Goal: Task Accomplishment & Management: Manage account settings

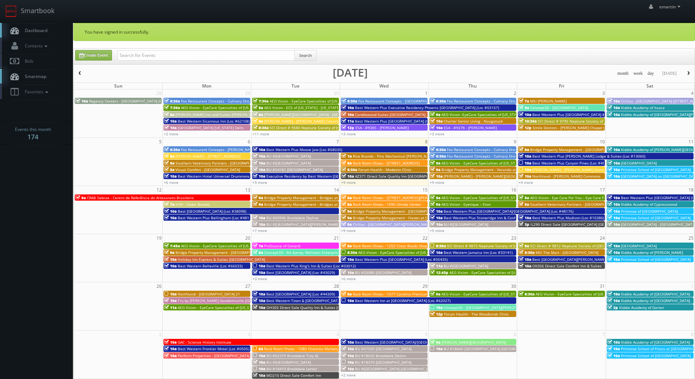
click at [26, 35] on link "Dashboard" at bounding box center [36, 30] width 73 height 15
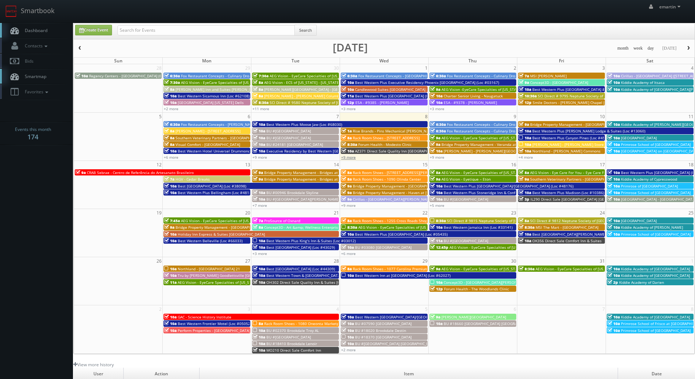
click at [347, 159] on link "+9 more" at bounding box center [348, 157] width 15 height 5
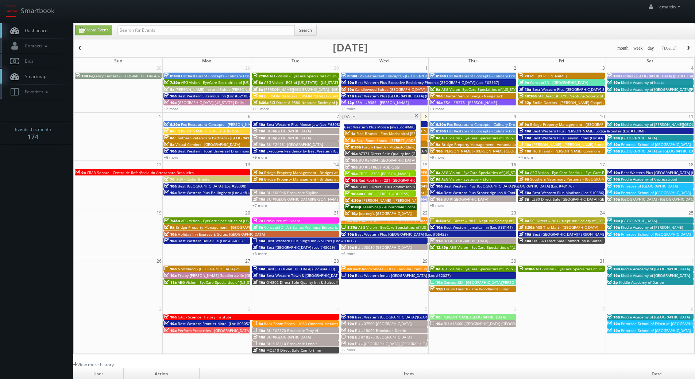
click at [354, 147] on span "8:30a" at bounding box center [353, 146] width 16 height 5
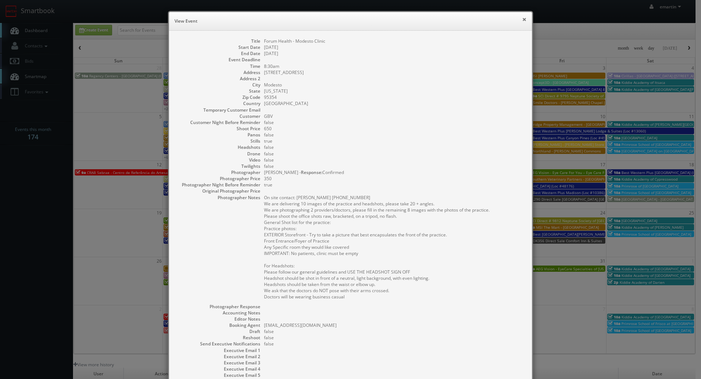
click at [522, 20] on button "×" at bounding box center [524, 19] width 4 height 5
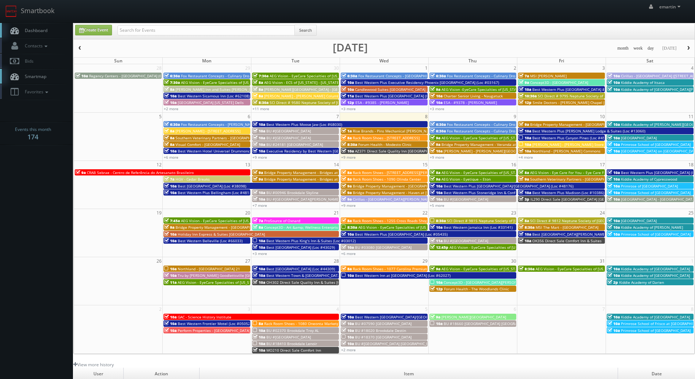
click at [30, 24] on link "Dashboard" at bounding box center [36, 30] width 73 height 15
click at [46, 24] on link "Dashboard" at bounding box center [36, 30] width 73 height 15
click at [95, 379] on td "User" at bounding box center [98, 374] width 50 height 12
click at [38, 31] on span "Dashboard" at bounding box center [34, 30] width 26 height 6
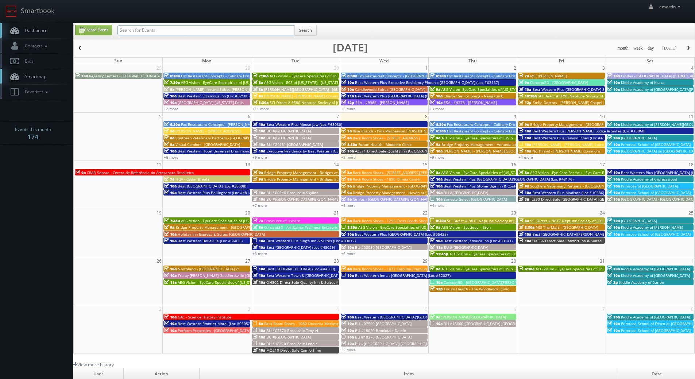
click at [144, 25] on input "text" at bounding box center [205, 30] width 177 height 10
type input "bay breeze"
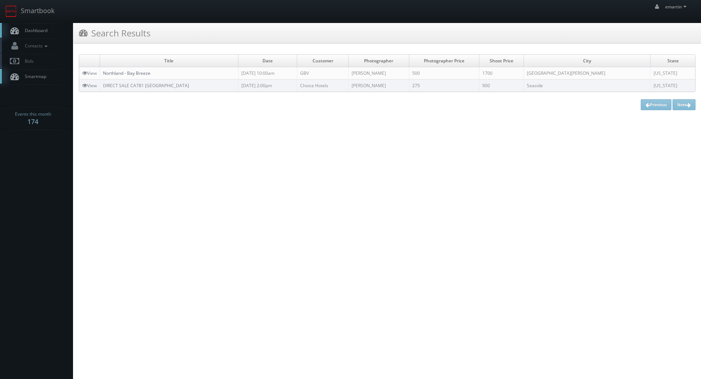
click at [130, 71] on link "Northland - Bay Breeze" at bounding box center [126, 73] width 47 height 6
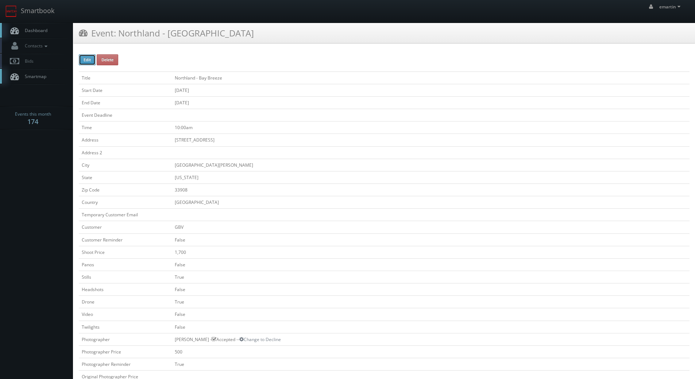
click at [89, 60] on button "Edit" at bounding box center [87, 59] width 17 height 11
type input "Northland - Bay Breeze"
type input "16001 Bayside Pointe"
type input "[GEOGRAPHIC_DATA][PERSON_NAME]"
type input "33908"
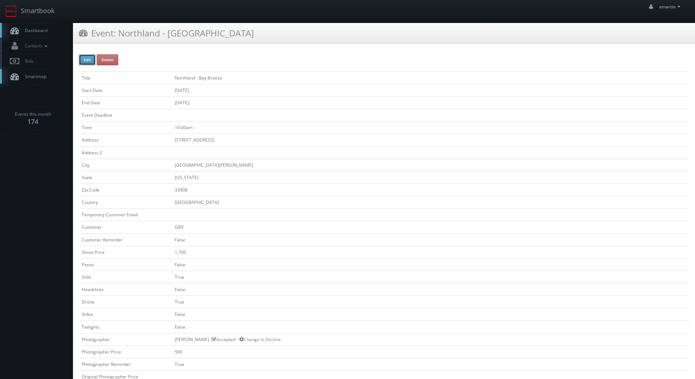
checkbox input "false"
type input "1,700"
checkbox input "false"
checkbox input "true"
checkbox input "false"
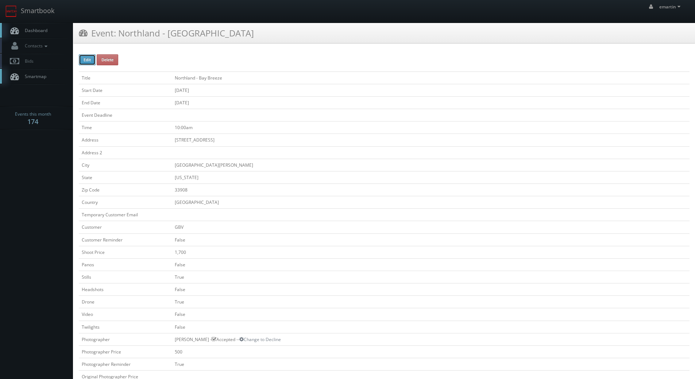
checkbox input "true"
checkbox input "false"
type input "10/21/2025"
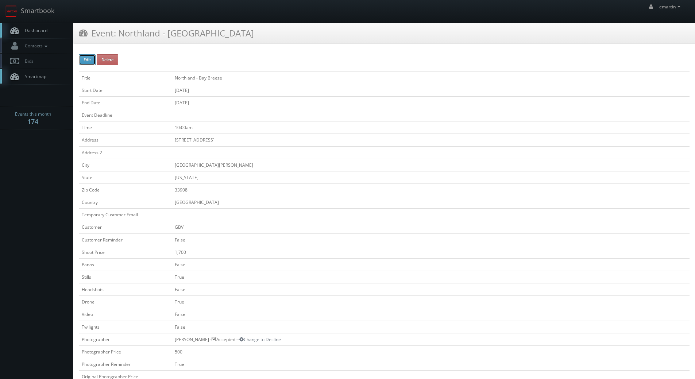
type input "10/21/2025"
type input "10:00am"
checkbox input "true"
checkbox input "false"
type input "1,700"
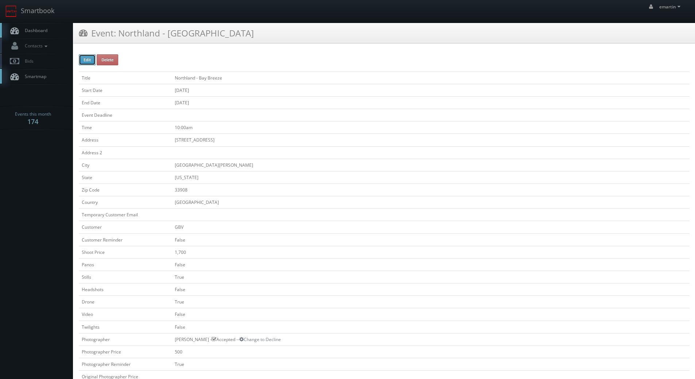
type input "500"
select select "[US_STATE]"
select select "fake72@mg.cs3calendar.com"
select select "mikeyshafer0414@gmail.com"
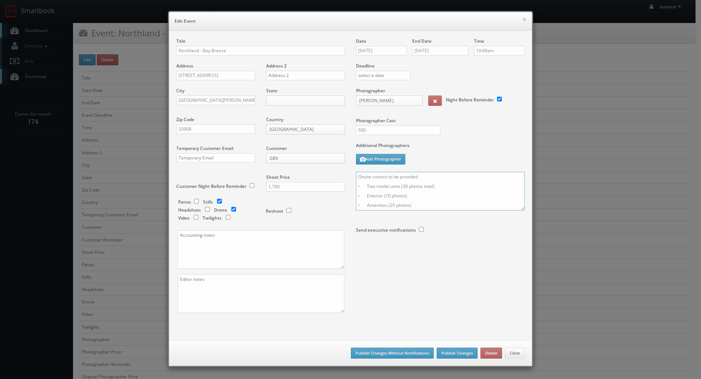
drag, startPoint x: 423, startPoint y: 176, endPoint x: 388, endPoint y: 179, distance: 35.2
click at [385, 177] on textarea "Onsite contact to be provided. • Two model units (30 photos total) • Exterior (…" at bounding box center [440, 191] width 169 height 39
paste textarea "Rachel Frisina, Community Manager, 239-466-5400"
type textarea "Onsite contact is Rachel Frisina, Community Manager, 239-466-5400 • Two model u…"
click at [451, 353] on button "Publish Changes" at bounding box center [456, 353] width 41 height 11
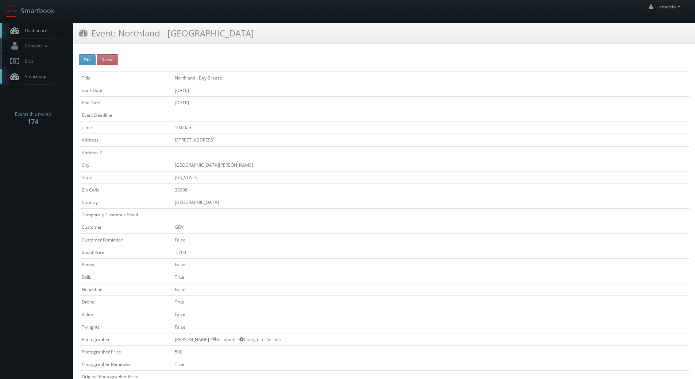
click at [41, 29] on span "Dashboard" at bounding box center [34, 30] width 26 height 6
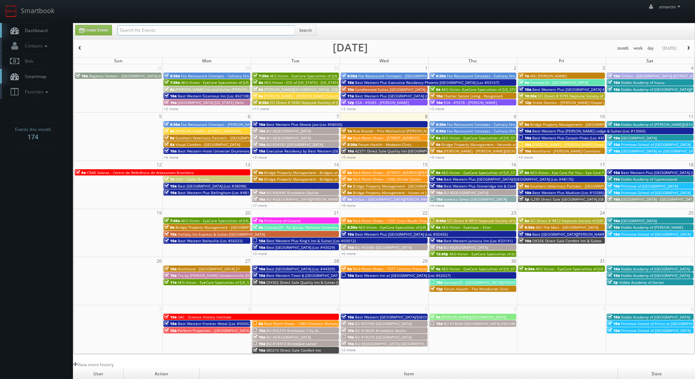
click at [161, 29] on input "text" at bounding box center [205, 30] width 177 height 10
type input "hartford"
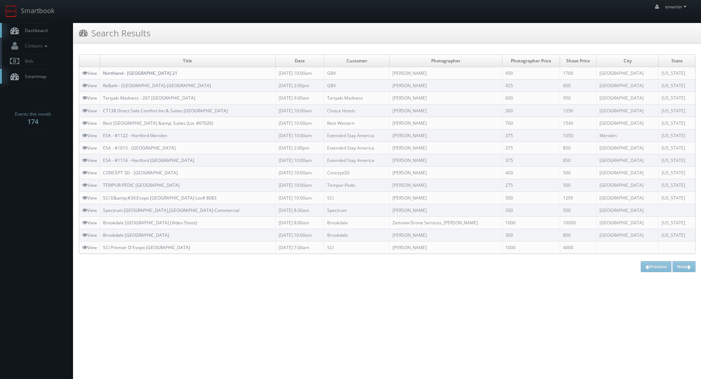
click at [125, 76] on link "Northland - [GEOGRAPHIC_DATA] 21" at bounding box center [140, 73] width 74 height 6
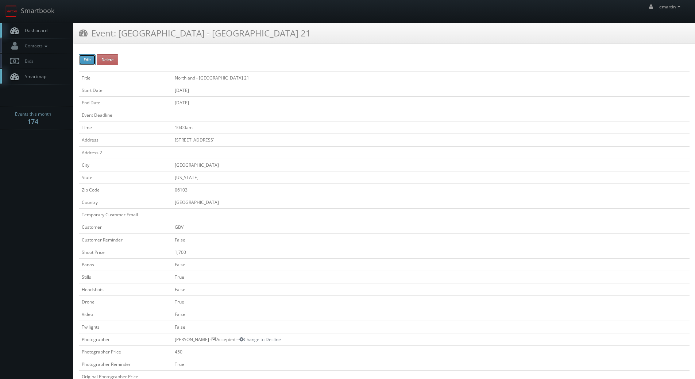
click at [87, 55] on button "Edit" at bounding box center [87, 59] width 17 height 11
type input "Northland - [GEOGRAPHIC_DATA] 21"
type input "[STREET_ADDRESS]"
type input "[GEOGRAPHIC_DATA]"
type input "06103"
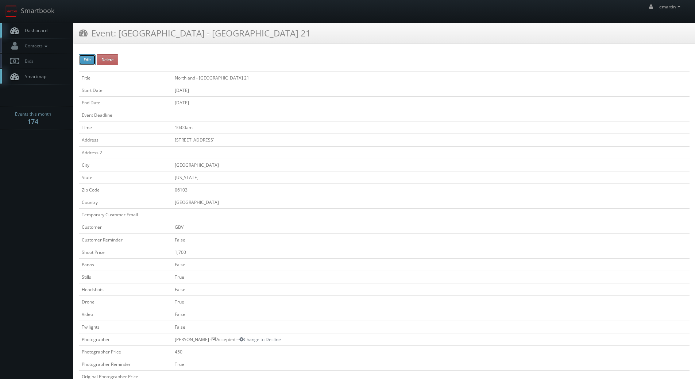
checkbox input "false"
type input "1,700"
checkbox input "false"
checkbox input "true"
checkbox input "false"
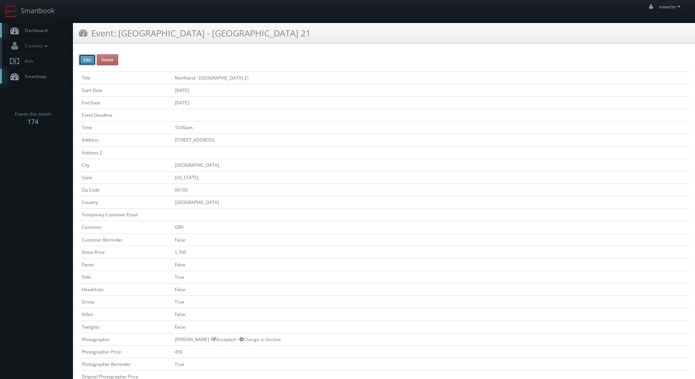
checkbox input "true"
checkbox input "false"
type input "[DATE]"
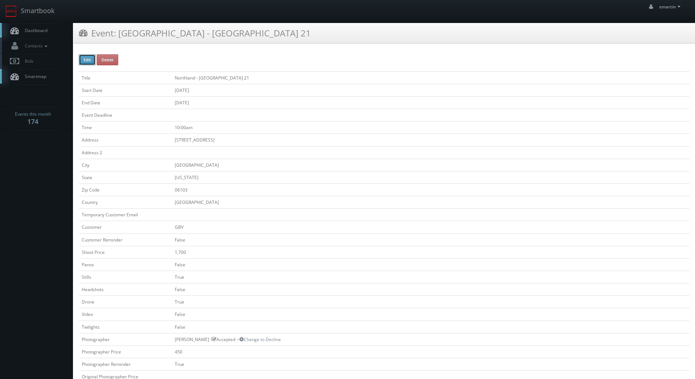
type input "[DATE]"
type input "10:00am"
checkbox input "true"
checkbox input "false"
type input "1,700"
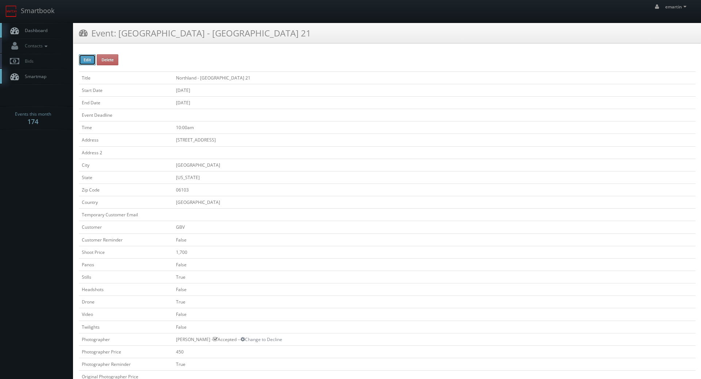
type input "450"
select select "[US_STATE]"
select select "[EMAIL_ADDRESS][DOMAIN_NAME]"
select select "tomcarusophotography@gmail.com"
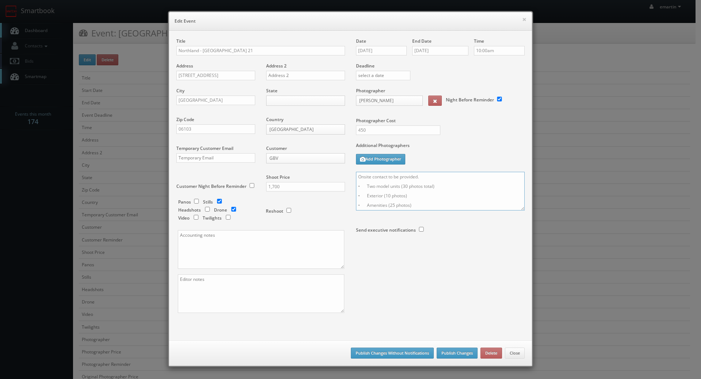
drag, startPoint x: 433, startPoint y: 176, endPoint x: 385, endPoint y: 174, distance: 48.6
click at [385, 174] on textarea "Onsite contact to be provided. • Two model units (30 photos total) • Exterior (…" at bounding box center [440, 191] width 169 height 39
paste textarea "Steve Gabriel, Community Manager, 860-525-2121"
type textarea "Onsite contact is Steve Gabriel, Community Manager, 860-525-2121 • Two model un…"
click at [457, 352] on button "Publish Changes" at bounding box center [456, 353] width 41 height 11
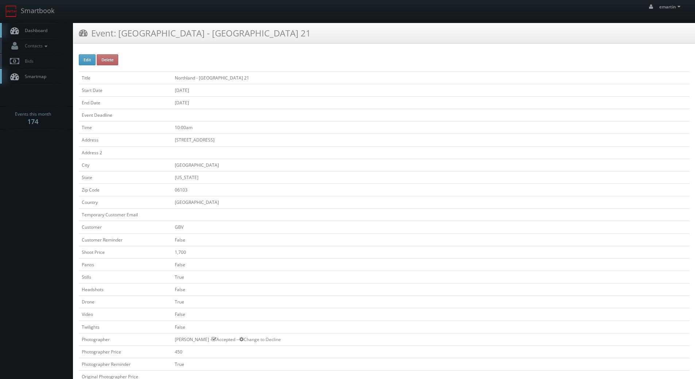
click at [42, 33] on span "Dashboard" at bounding box center [34, 30] width 26 height 6
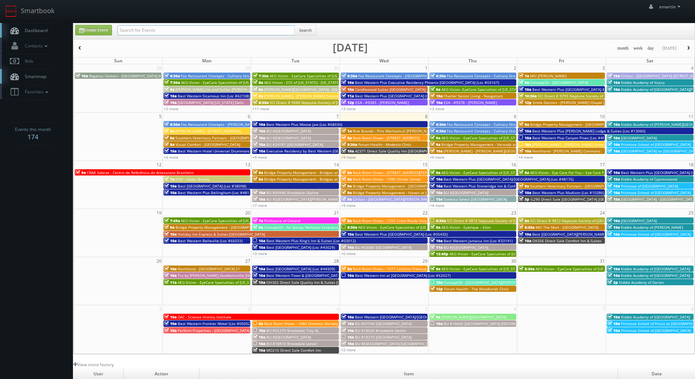
click at [162, 30] on input "text" at bounding box center [205, 30] width 177 height 10
type input "bigelow"
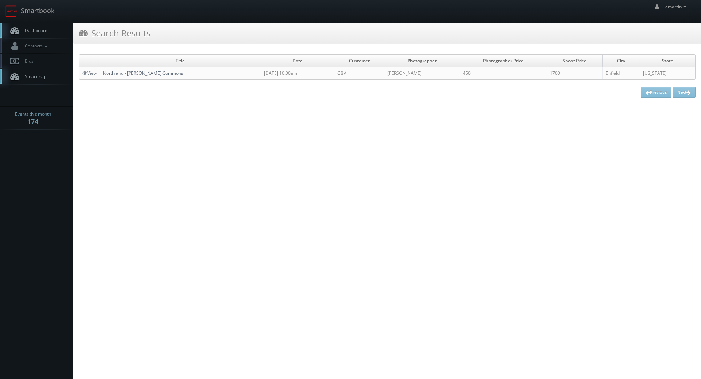
click at [128, 70] on link "Northland - [PERSON_NAME] Commons" at bounding box center [143, 73] width 80 height 6
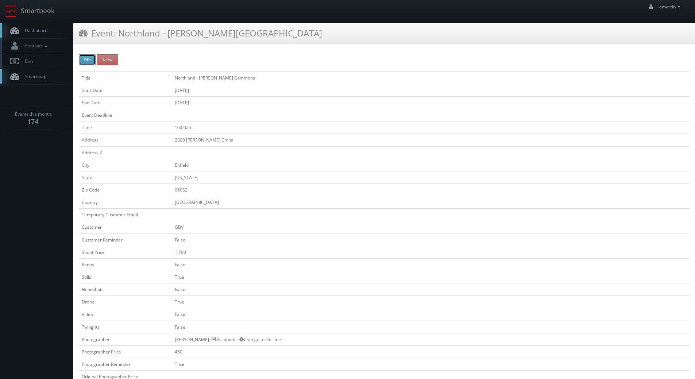
click at [93, 55] on button "Edit" at bounding box center [87, 59] width 17 height 11
type input "Northland - [PERSON_NAME] Commons"
type input "2309 Bigelow Cmns"
type input "Enfield"
type input "06082"
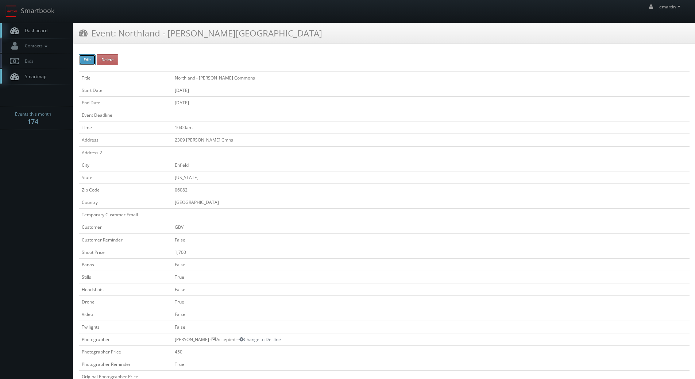
checkbox input "false"
type input "1,700"
checkbox input "false"
checkbox input "true"
checkbox input "false"
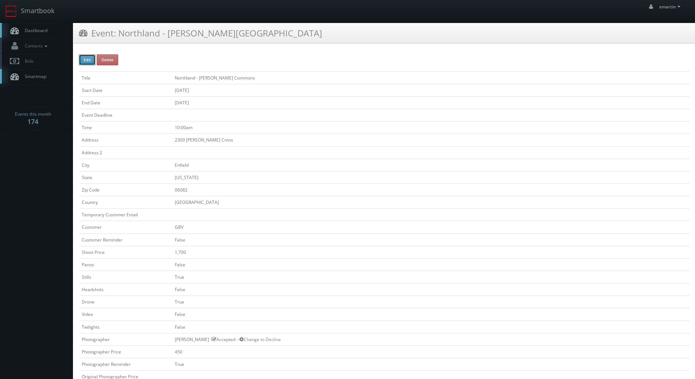
checkbox input "true"
checkbox input "false"
type input "[DATE]"
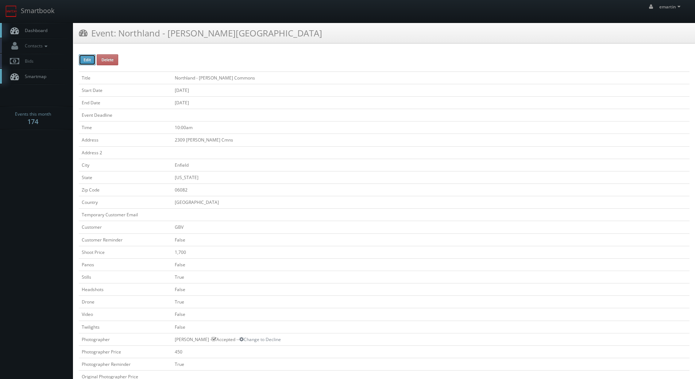
type input "[DATE]"
type input "10:00am"
checkbox input "true"
checkbox input "false"
select select "[US_STATE]"
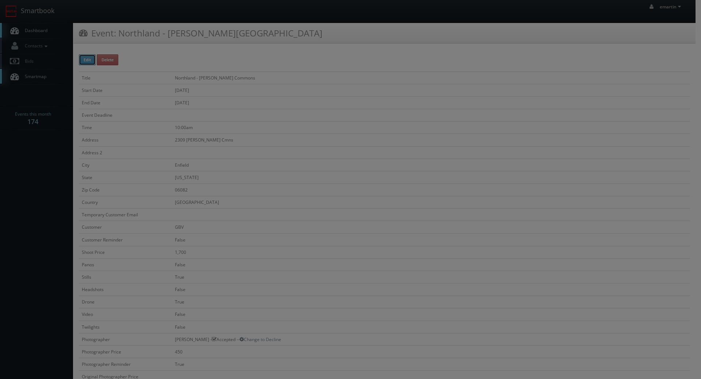
type input "1,700"
type input "450"
select select "fake72@mg.cs3calendar.com"
select select "tomcarusophotography@gmail.com"
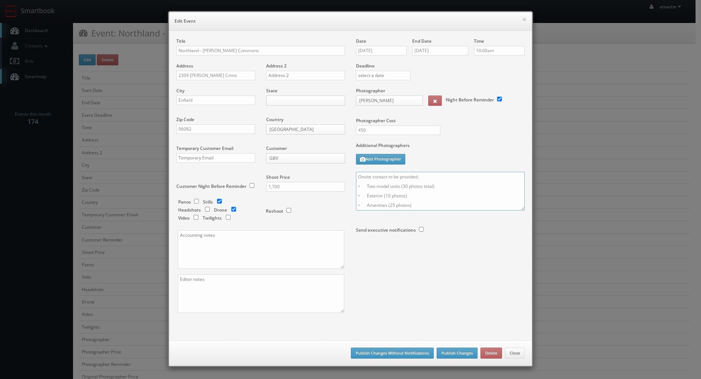
drag, startPoint x: 420, startPoint y: 173, endPoint x: 386, endPoint y: 174, distance: 33.2
click at [386, 174] on textarea "Onsite contact to be provided. • Two model units (30 photos total) • Exterior (…" at bounding box center [440, 191] width 169 height 39
paste textarea "Maria, Assistant Community Manager, 860-741-3501"
type textarea "Onsite contact is Maria, Assistant Community Manager, 860-741-3501 • Two model …"
click at [450, 352] on button "Publish Changes" at bounding box center [456, 353] width 41 height 11
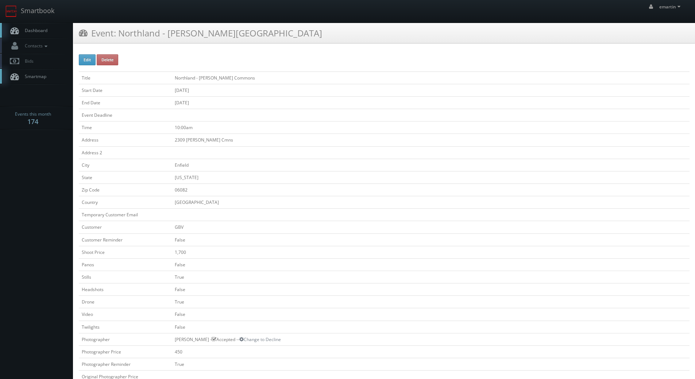
click at [35, 28] on span "Dashboard" at bounding box center [34, 30] width 26 height 6
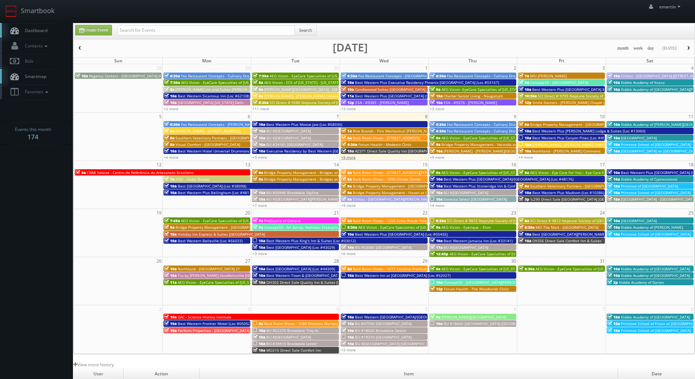
click at [349, 159] on link "+9 more" at bounding box center [348, 157] width 15 height 5
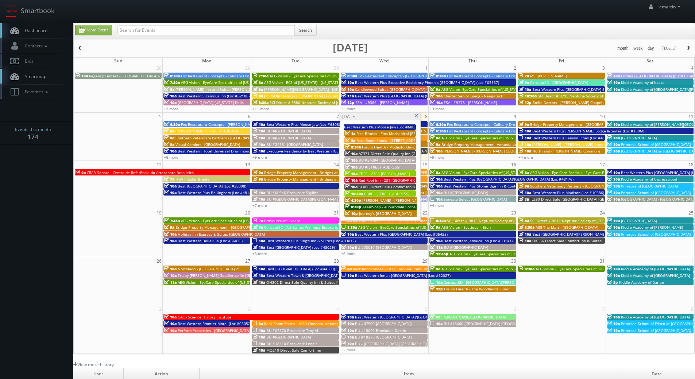
click at [371, 187] on span "SC086 Direct Sale Comfort Inn & Suites [GEOGRAPHIC_DATA] Area" at bounding box center [416, 186] width 115 height 5
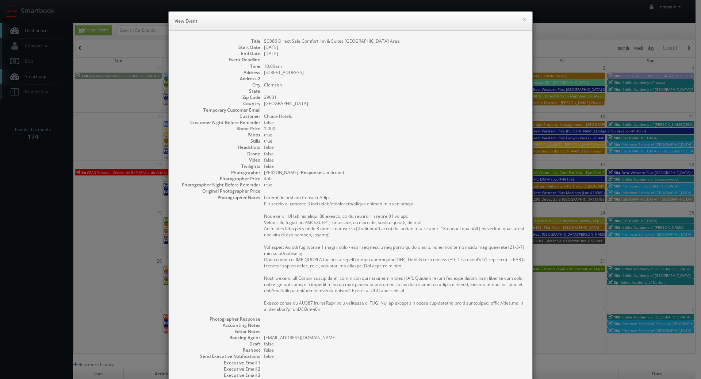
scroll to position [89, 0]
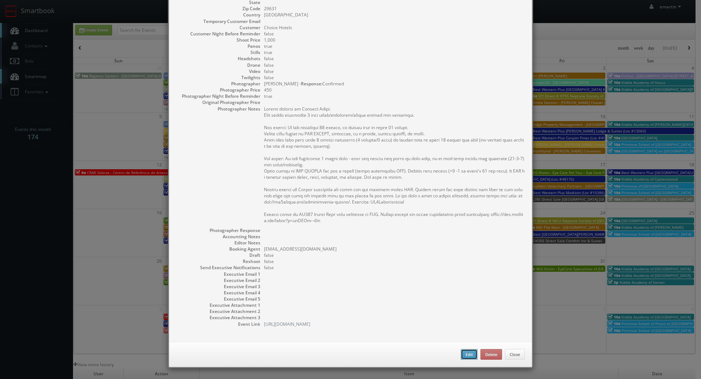
click at [470, 359] on button "Edit" at bounding box center [468, 354] width 17 height 11
type input "SC086 Direct Sale Comfort Inn & Suites [GEOGRAPHIC_DATA] Area"
type input "1305 Tiger Blvd., US 123 and 76"
type input "Clemson"
type input "29631"
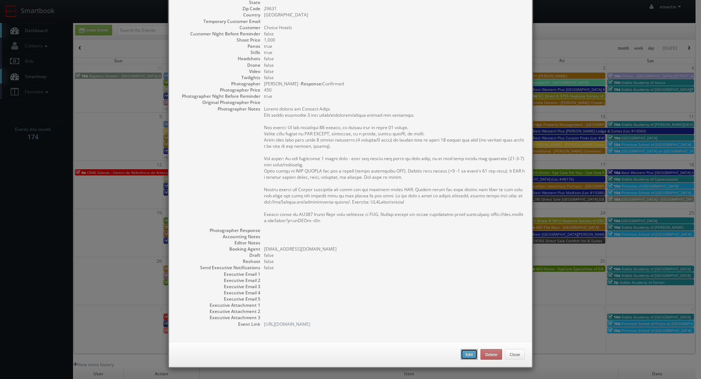
type input "1,000"
checkbox input "true"
type input "10/08/2025"
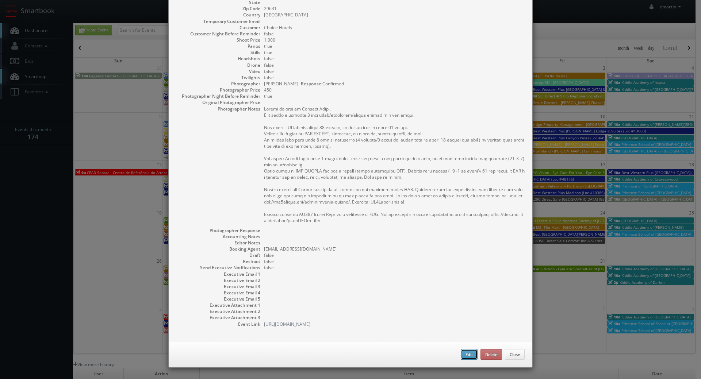
type input "10:00am"
checkbox input "true"
type textarea "Onsite contact is Pradeep Patel. Full shoot including 5 room types/exteriors/co…"
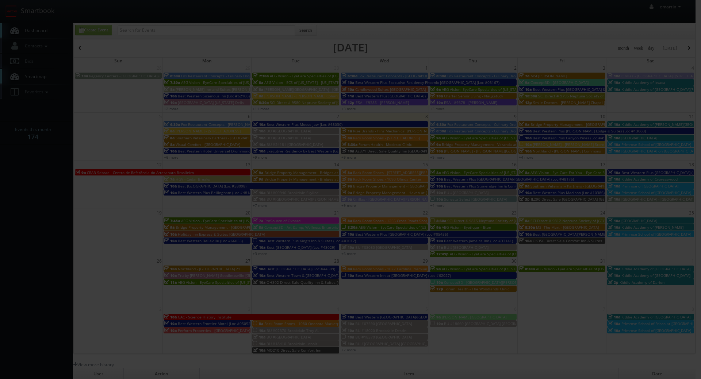
type input "1,000"
type input "450"
select select "fake69@mg.cs3calendar.com"
select select "kevinbradleyphoto@gmail.com"
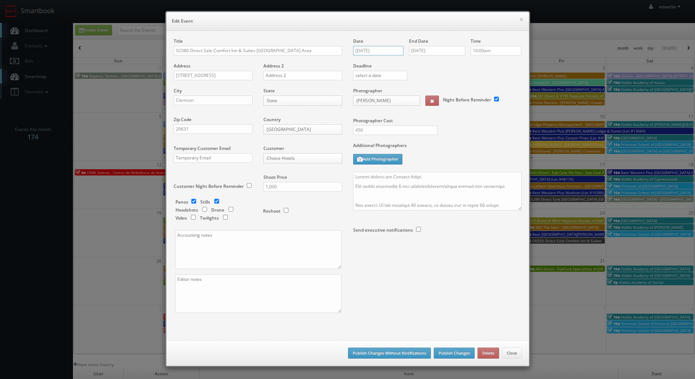
click at [377, 48] on input "10/08/2025" at bounding box center [378, 50] width 51 height 9
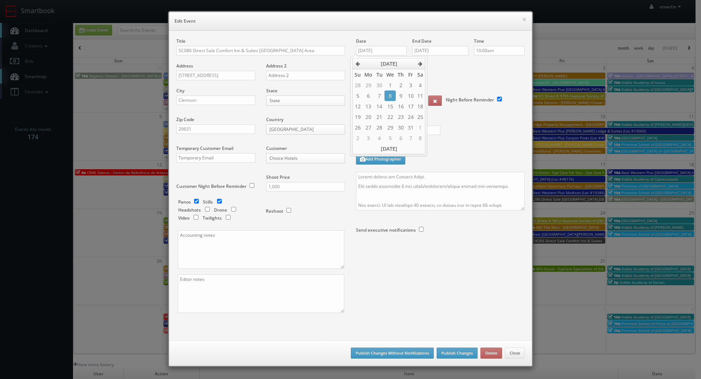
click at [440, 72] on div "Deadline" at bounding box center [440, 63] width 180 height 50
click at [369, 53] on input "10/08/2025" at bounding box center [381, 50] width 51 height 9
click at [406, 94] on td "9" at bounding box center [403, 95] width 10 height 11
type input "10/09/2025"
click at [446, 51] on input "10/08/2025" at bounding box center [440, 50] width 56 height 9
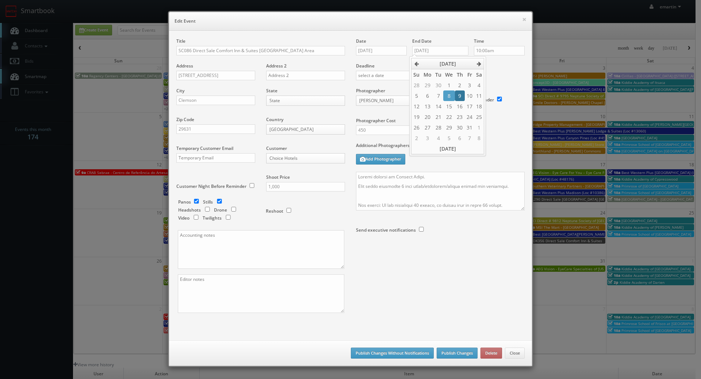
click at [460, 96] on td "9" at bounding box center [460, 95] width 10 height 11
type input "10/09/2025"
drag, startPoint x: 410, startPoint y: 187, endPoint x: 365, endPoint y: 176, distance: 45.9
click at [409, 187] on textarea at bounding box center [440, 191] width 169 height 39
click at [356, 177] on textarea at bounding box center [440, 191] width 169 height 39
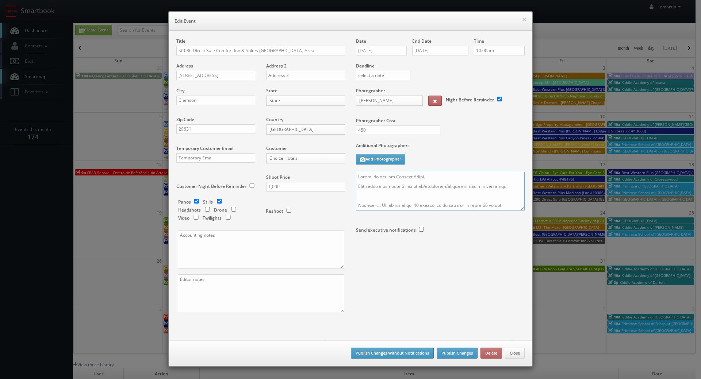
click at [361, 176] on textarea at bounding box center [440, 191] width 169 height 39
type textarea "UPDATE: Date changed to 10/9. Onsite contact is Pradeep Patel. Full shoot inclu…"
click at [458, 157] on div "Additional Photographers Add Photographer" at bounding box center [440, 157] width 169 height 30
click at [450, 171] on div "Additional Photographers Add Photographer" at bounding box center [440, 157] width 169 height 30
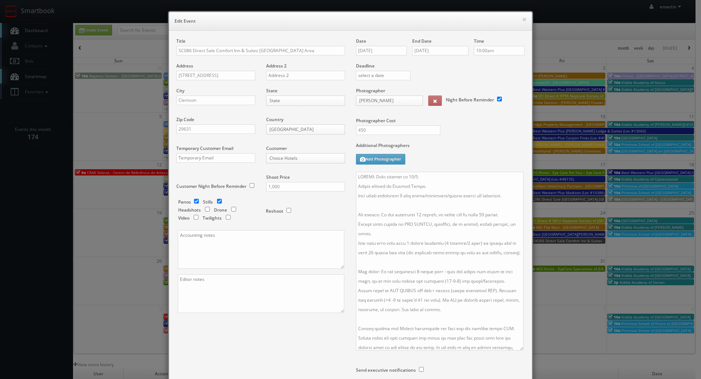
drag, startPoint x: 516, startPoint y: 207, endPoint x: 513, endPoint y: 348, distance: 140.5
click at [515, 349] on textarea at bounding box center [439, 261] width 167 height 179
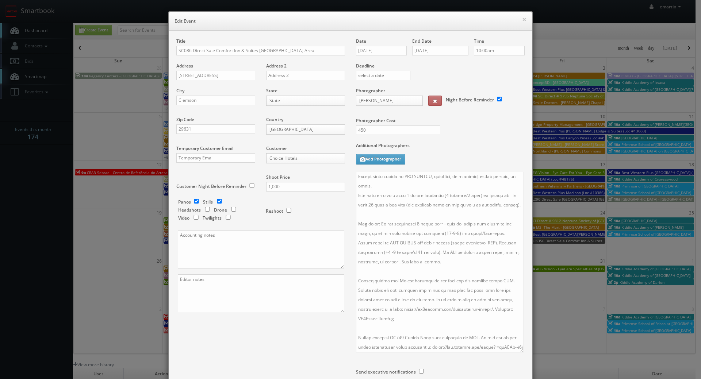
scroll to position [0, 0]
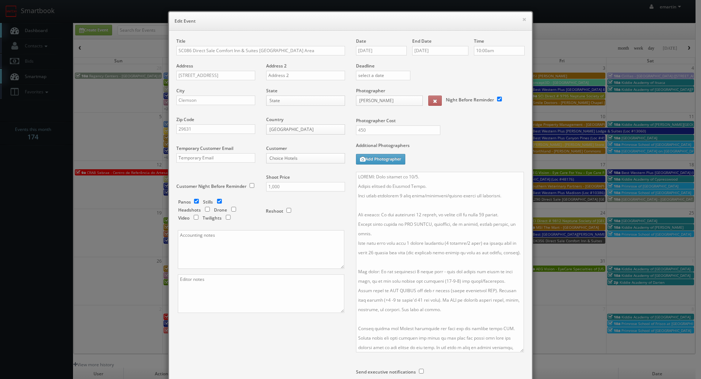
click at [246, 326] on div "Title SC086 Direct Sale Comfort Inn & Suites Clemson University Area Address 13…" at bounding box center [350, 223] width 359 height 371
click at [242, 300] on textarea at bounding box center [261, 293] width 166 height 39
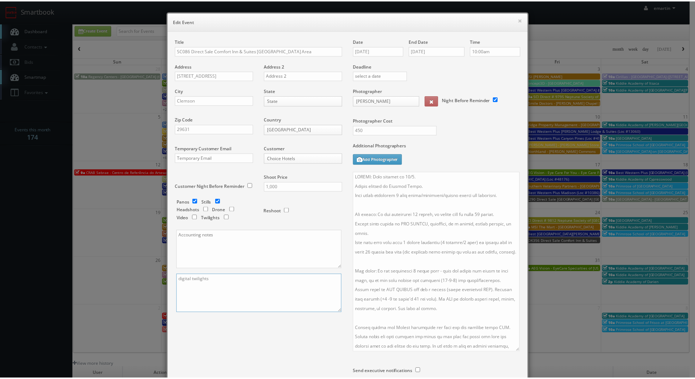
scroll to position [82, 0]
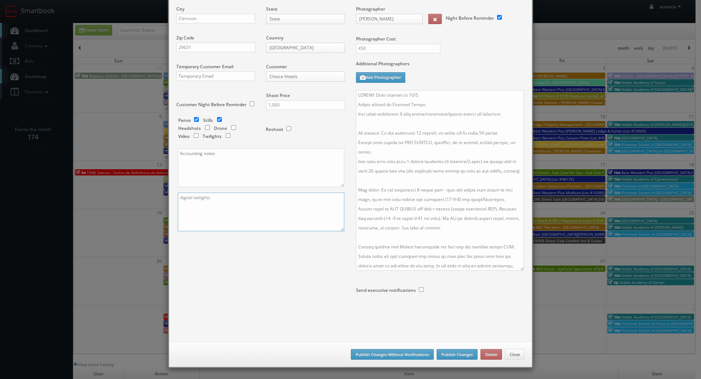
type textarea "digital twilights"
click at [458, 356] on button "Publish Changes" at bounding box center [456, 354] width 41 height 11
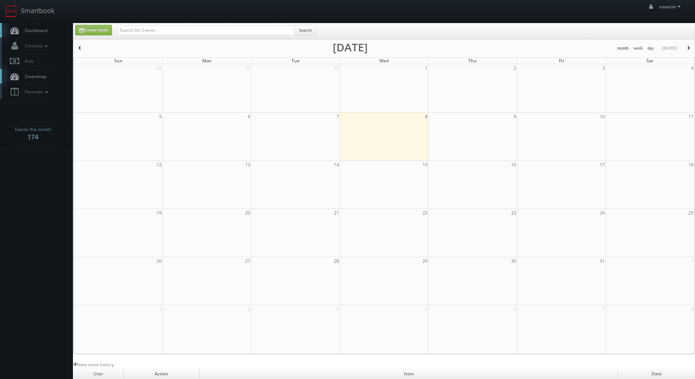
click at [30, 33] on span "Dashboard" at bounding box center [34, 30] width 26 height 6
drag, startPoint x: 184, startPoint y: 31, endPoint x: 188, endPoint y: 26, distance: 6.3
click at [184, 31] on input "text" at bounding box center [205, 30] width 177 height 10
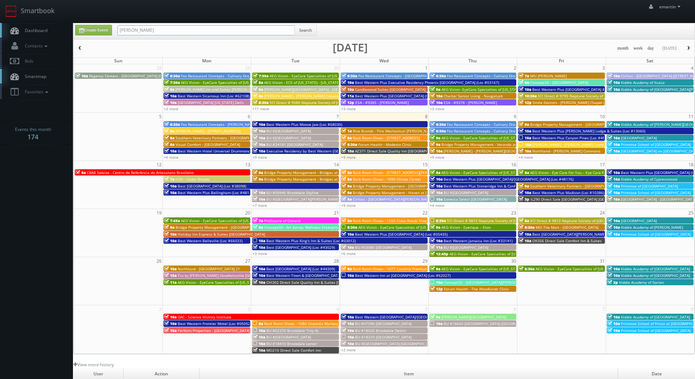
type input "alex marenette"
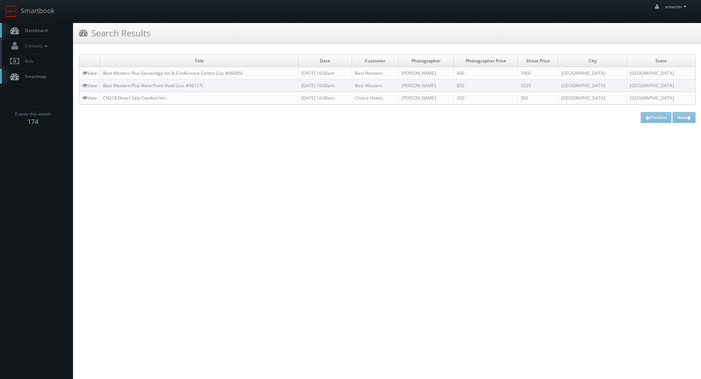
click at [237, 155] on html "Smartbook Toggle Side Navigation Toggle Top Navigation emartin emartin Profile …" at bounding box center [350, 189] width 701 height 379
click at [50, 31] on link "Dashboard" at bounding box center [36, 30] width 73 height 15
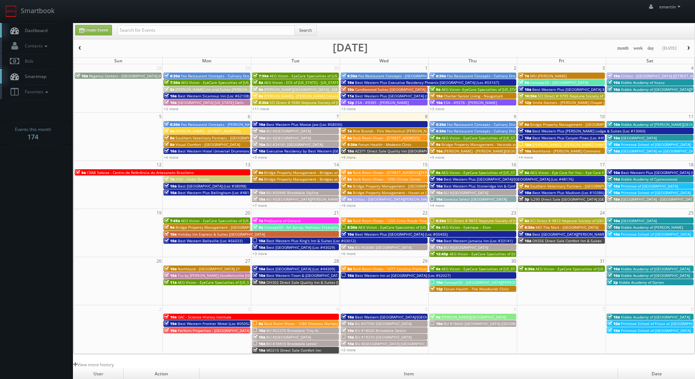
click at [37, 28] on span "Dashboard" at bounding box center [34, 30] width 26 height 6
click at [258, 108] on link "+11 more" at bounding box center [261, 108] width 17 height 5
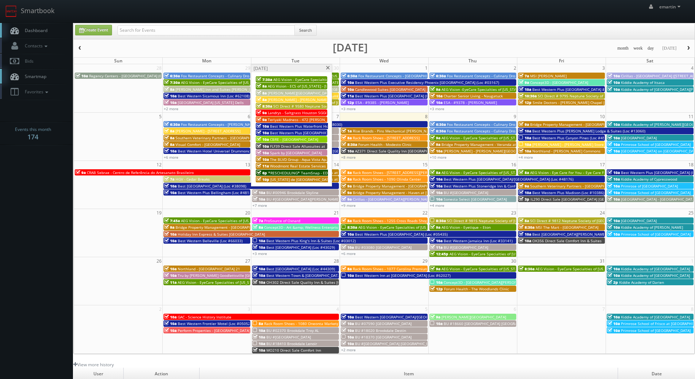
drag, startPoint x: 51, startPoint y: 29, endPoint x: 58, endPoint y: 28, distance: 7.0
click at [51, 29] on link "Dashboard" at bounding box center [36, 30] width 73 height 15
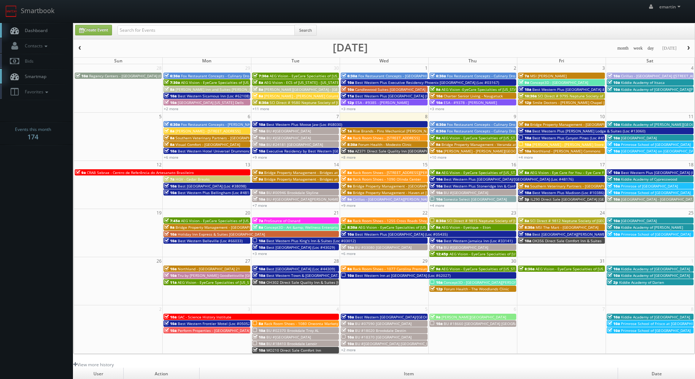
click at [354, 275] on div "10a Best Western Inn at Penticton (Loc #62027)" at bounding box center [429, 275] width 174 height 5
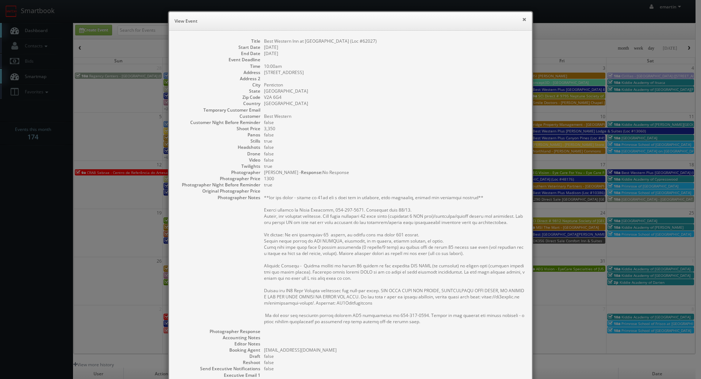
click at [522, 17] on button "×" at bounding box center [524, 19] width 4 height 5
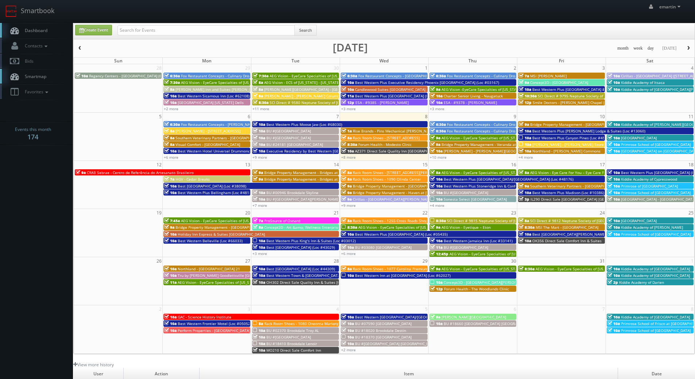
click at [41, 35] on link "Dashboard" at bounding box center [36, 30] width 73 height 15
click at [302, 240] on span "Best Western Plus King's Inn & Suites (Loc #03012)" at bounding box center [310, 240] width 89 height 5
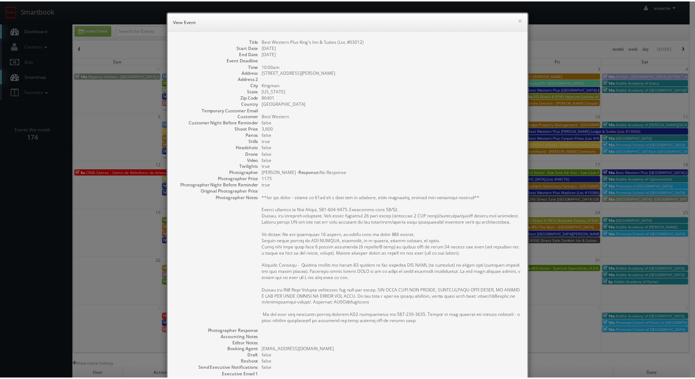
scroll to position [101, 0]
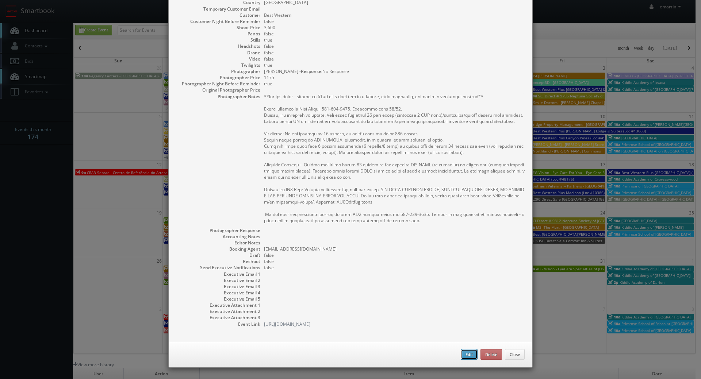
click at [465, 351] on button "Edit" at bounding box center [468, 354] width 17 height 11
select select "[US_STATE]"
select select "fake55@mg.cs3calendar.com"
select select "willywags@gmail.com"
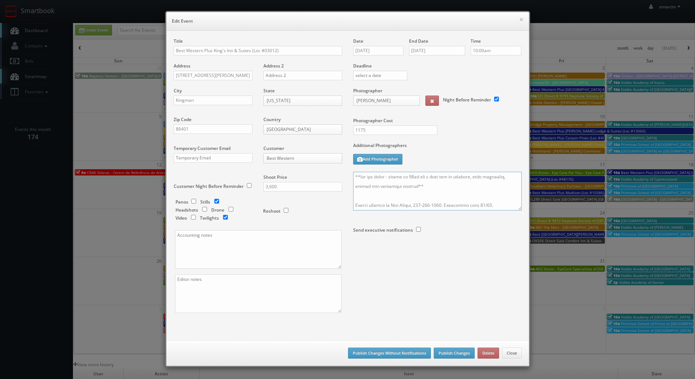
click at [353, 175] on textarea at bounding box center [437, 191] width 169 height 39
click at [353, 176] on textarea at bounding box center [437, 191] width 169 height 39
click at [444, 172] on textarea at bounding box center [437, 191] width 169 height 39
type textarea "REMINDER: Please accept this shoot! **two day shoot - arrive at 10am for a full…"
click at [446, 354] on button "Publish Changes" at bounding box center [454, 353] width 41 height 11
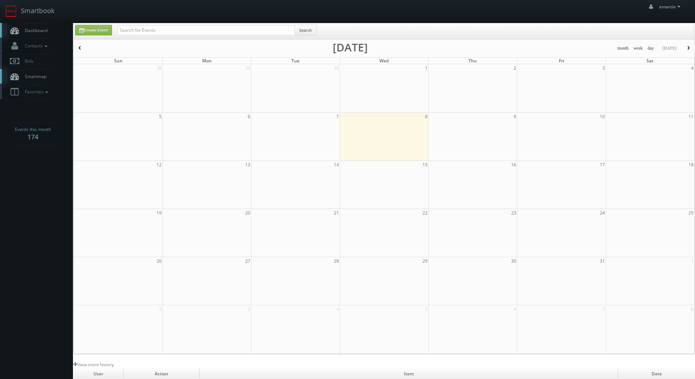
click at [34, 33] on span "Dashboard" at bounding box center [34, 30] width 26 height 6
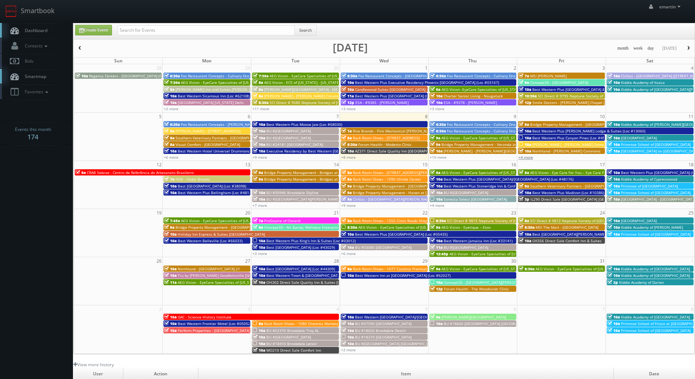
click at [528, 158] on link "+4 more" at bounding box center [526, 157] width 15 height 5
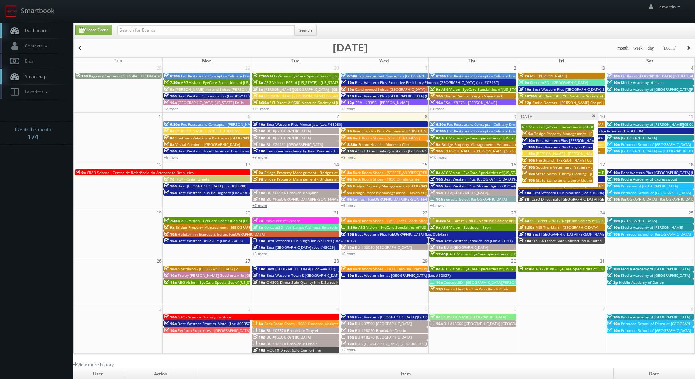
click at [266, 205] on link "+7 more" at bounding box center [260, 205] width 15 height 5
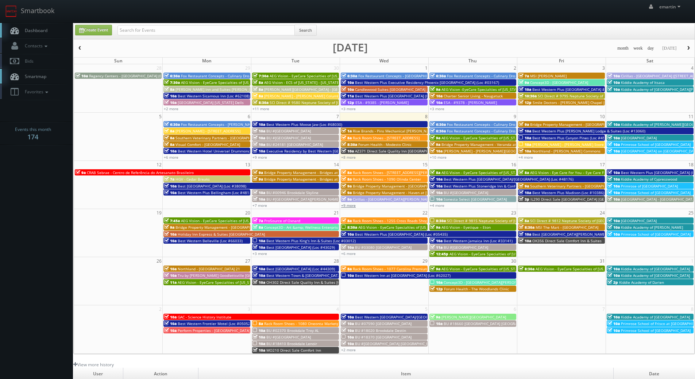
click at [346, 206] on link "+9 more" at bounding box center [348, 205] width 15 height 5
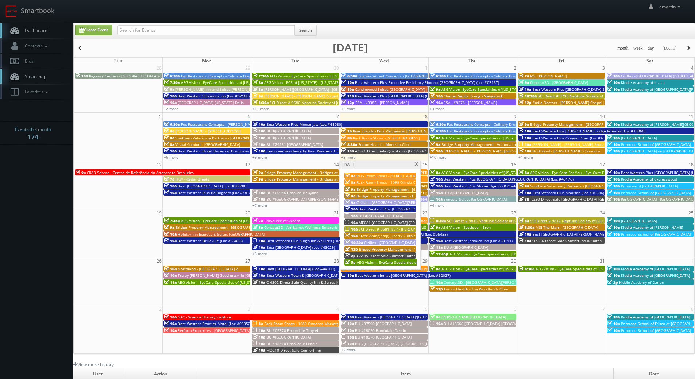
click at [376, 216] on span "BU #[GEOGRAPHIC_DATA]" at bounding box center [381, 215] width 45 height 5
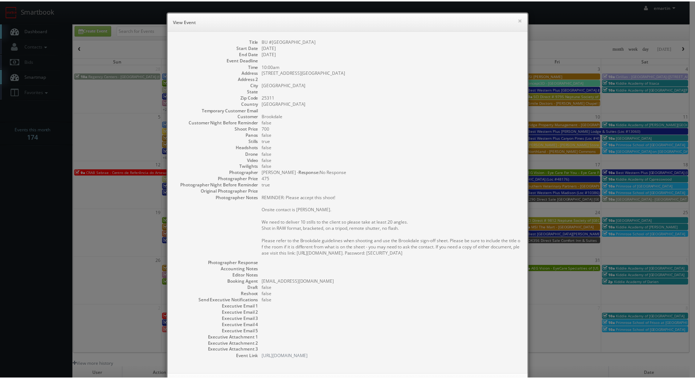
scroll to position [33, 0]
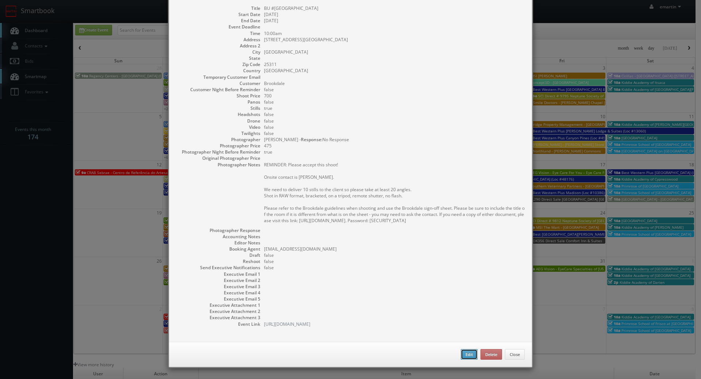
click at [465, 352] on button "Edit" at bounding box center [468, 354] width 17 height 11
type input "BU #[GEOGRAPHIC_DATA]"
type input "[STREET_ADDRESS][GEOGRAPHIC_DATA]"
type input "[GEOGRAPHIC_DATA]"
type input "25311"
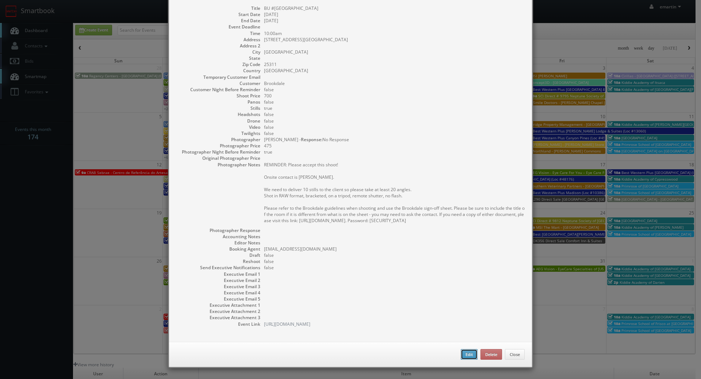
type input "700"
checkbox input "true"
type input "10/15/2025"
type input "10:00am"
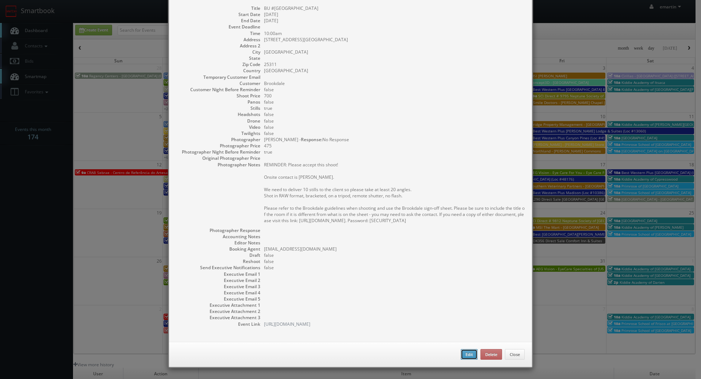
checkbox input "true"
type textarea "REMINDER: Please accept this shoot! Onsite contact is Tara Goldych. We need to …"
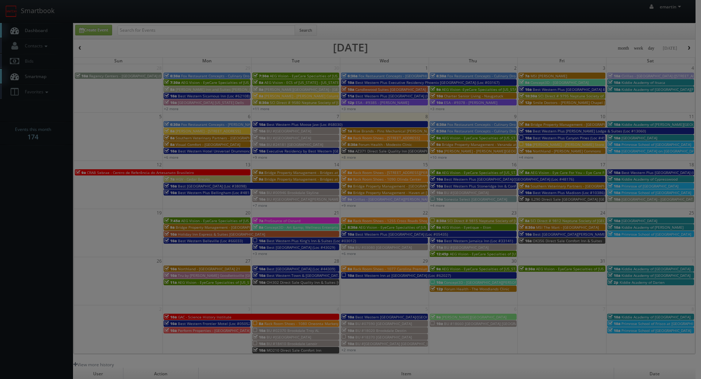
type input "700"
type input "475"
select select "fake56@mg.cs3calendar.com"
select select "image360tours@gmail.com"
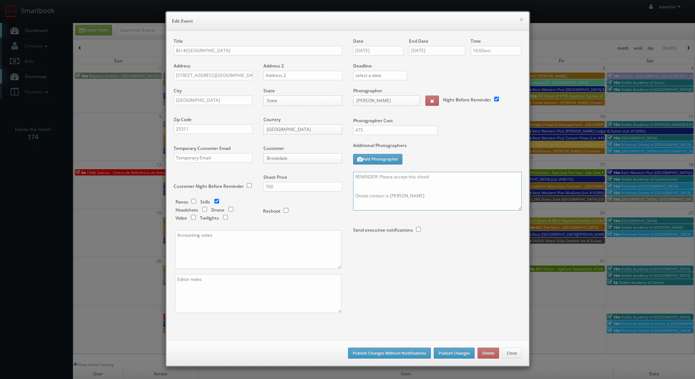
click at [437, 177] on textarea "REMINDER: Please accept this shoot! Onsite contact is Tara Goldych. We need to …" at bounding box center [437, 191] width 169 height 39
type textarea "REMINDER: Please accept this shoot!! Onsite contact is Tara Goldych. We need to…"
click at [452, 348] on button "Publish Changes" at bounding box center [454, 353] width 41 height 11
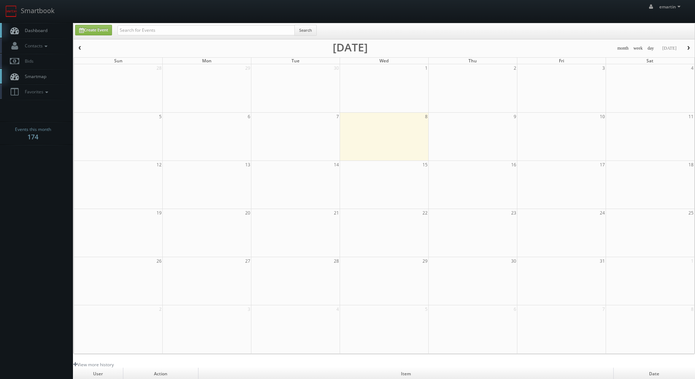
click at [29, 28] on span "Dashboard" at bounding box center [34, 30] width 26 height 6
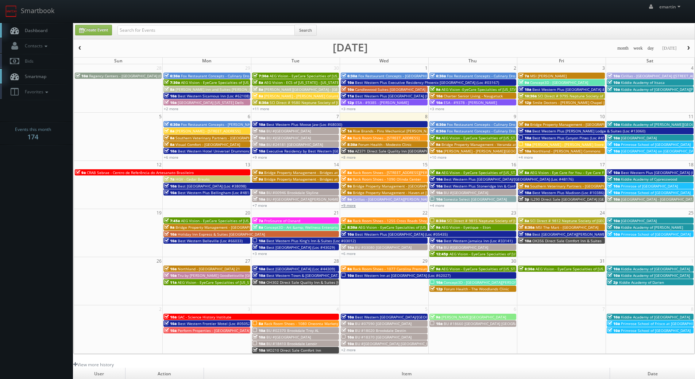
click at [351, 207] on link "+9 more" at bounding box center [348, 205] width 15 height 5
click at [431, 205] on link "+4 more" at bounding box center [437, 205] width 15 height 5
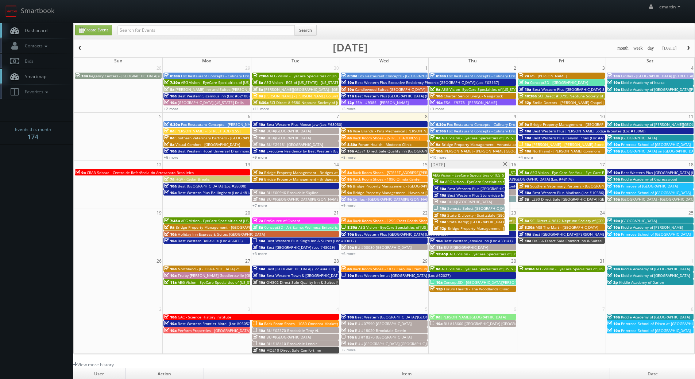
click at [484, 208] on span "Sonesta Select [GEOGRAPHIC_DATA]" at bounding box center [478, 208] width 63 height 5
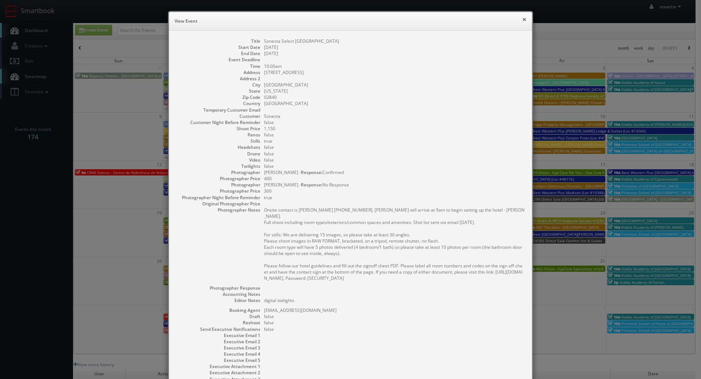
click at [522, 18] on button "×" at bounding box center [524, 19] width 4 height 5
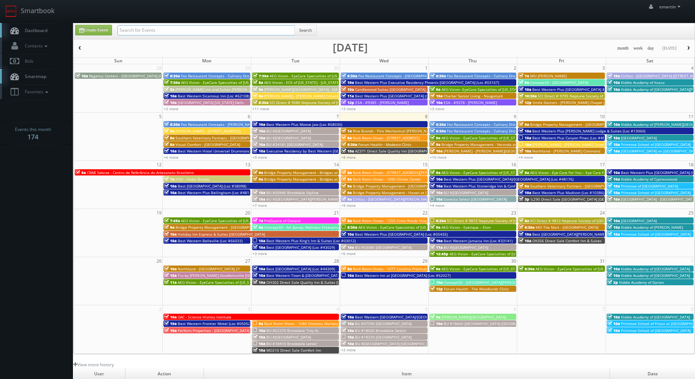
click at [145, 31] on input "text" at bounding box center [205, 30] width 177 height 10
type input "middletown"
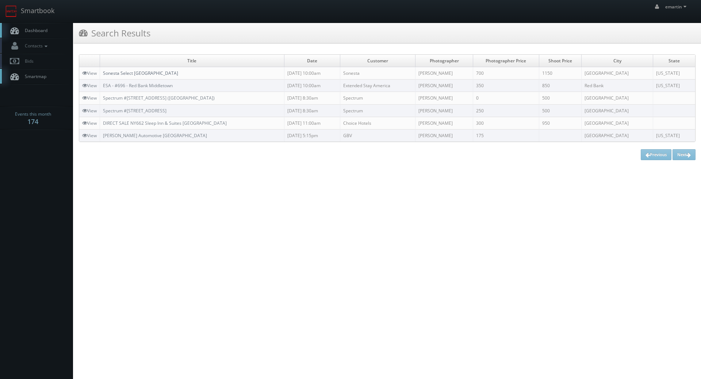
click at [153, 74] on link "Sonesta Select [GEOGRAPHIC_DATA]" at bounding box center [140, 73] width 75 height 6
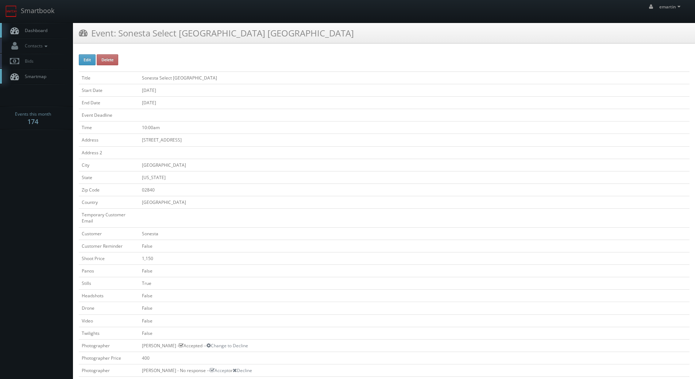
scroll to position [182, 0]
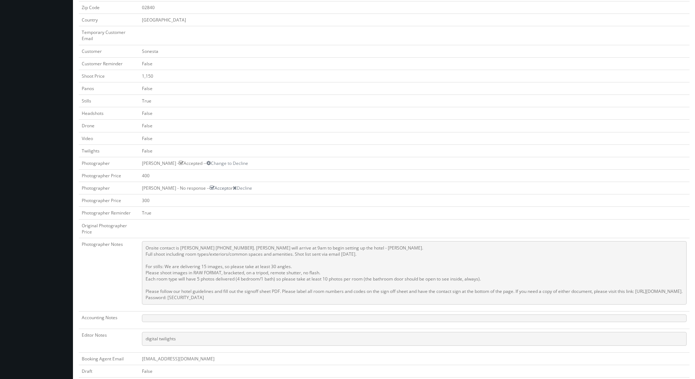
click at [210, 189] on link "Accept" at bounding box center [219, 188] width 19 height 6
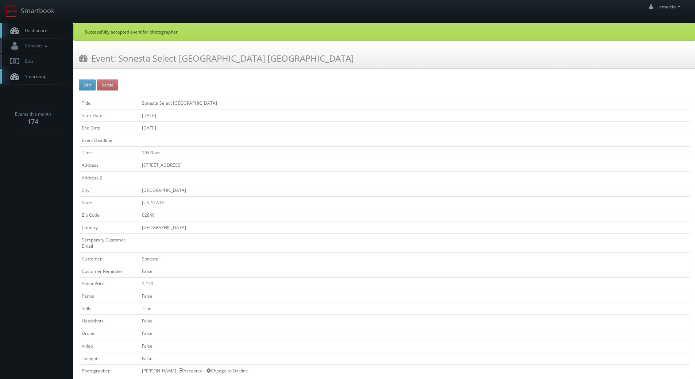
click at [47, 31] on link "Dashboard" at bounding box center [36, 30] width 73 height 15
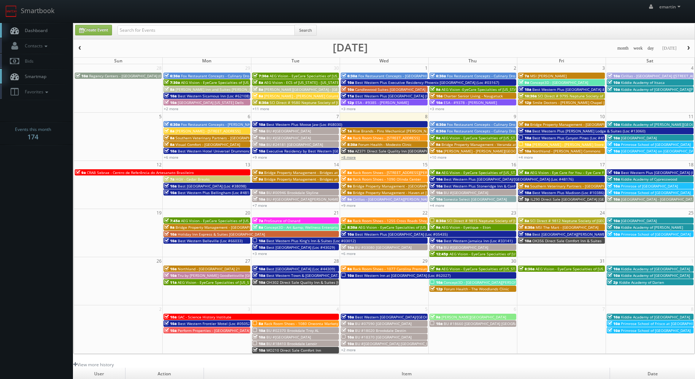
click at [350, 159] on link "+8 more" at bounding box center [348, 157] width 15 height 5
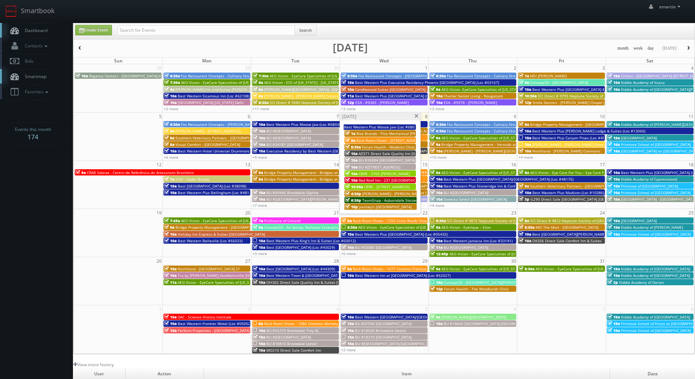
click at [417, 116] on span at bounding box center [416, 116] width 5 height 4
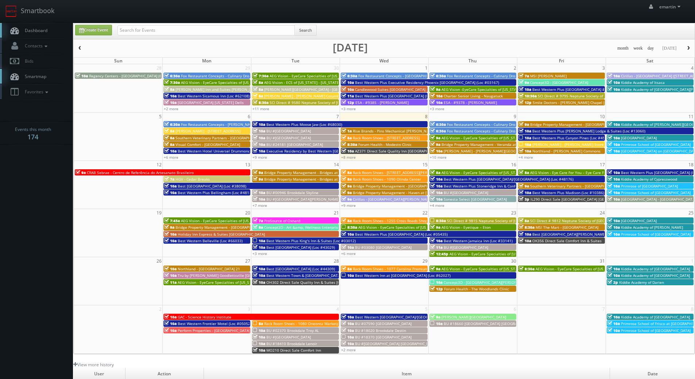
click at [56, 31] on link "Dashboard" at bounding box center [36, 30] width 73 height 15
click at [42, 27] on span "Dashboard" at bounding box center [34, 30] width 26 height 6
click at [435, 156] on link "+10 more" at bounding box center [438, 157] width 17 height 5
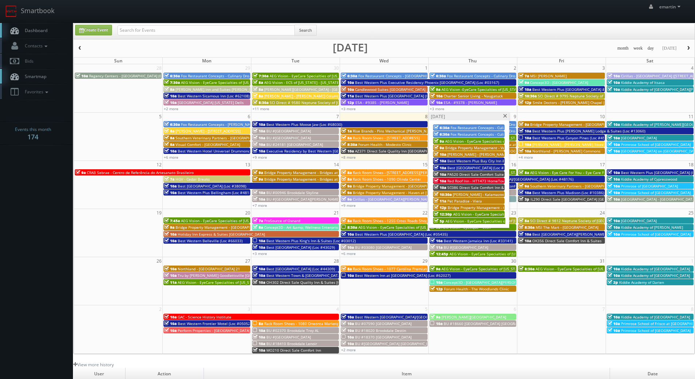
click at [462, 173] on span "PA520 Direct Sale Comfort Suites" at bounding box center [476, 174] width 58 height 5
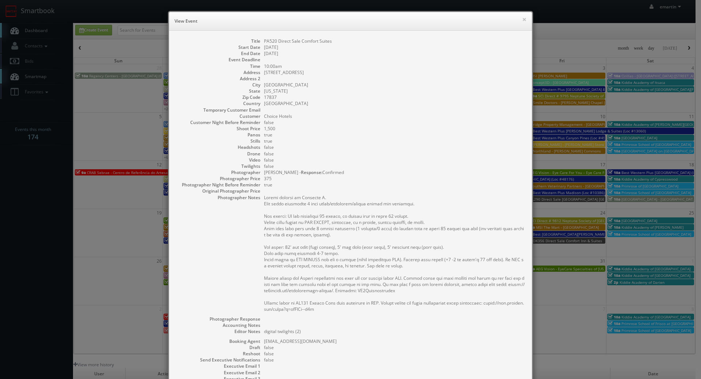
click at [462, 26] on div "× View Event" at bounding box center [350, 21] width 363 height 19
click at [523, 19] on button "×" at bounding box center [524, 19] width 4 height 5
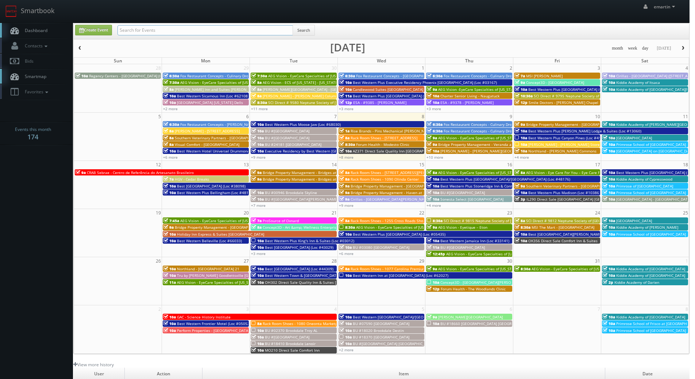
click at [168, 33] on input "text" at bounding box center [205, 30] width 176 height 10
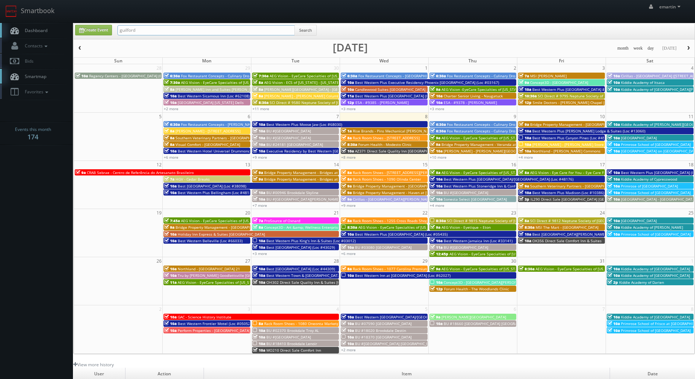
type input "guilford"
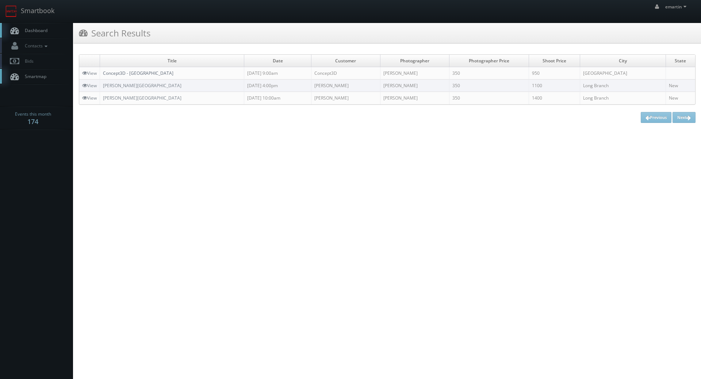
click at [146, 72] on link "Concept3D - [GEOGRAPHIC_DATA]" at bounding box center [138, 73] width 70 height 6
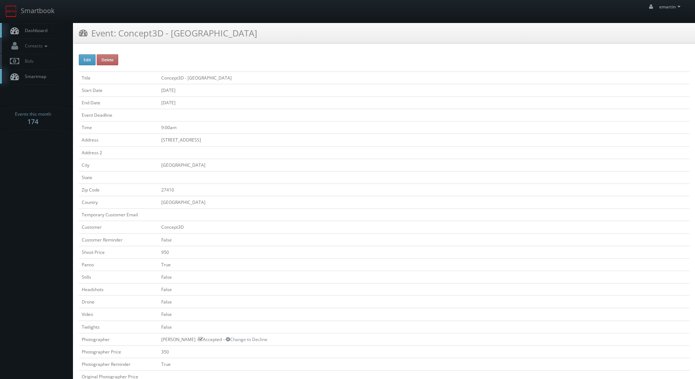
click at [352, 223] on td "Concept3D" at bounding box center [423, 227] width 531 height 12
click at [33, 26] on link "Dashboard" at bounding box center [36, 30] width 73 height 15
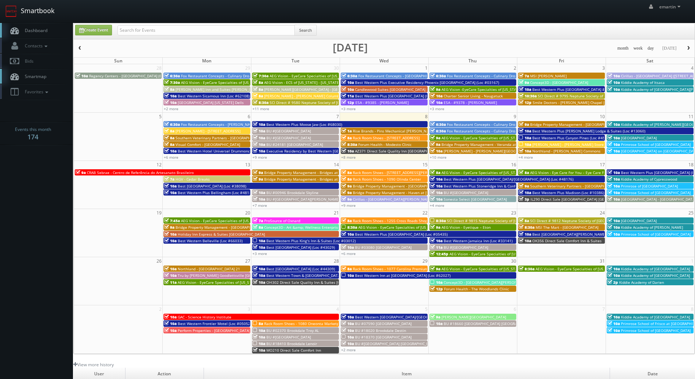
click at [37, 22] on link "Smartbook" at bounding box center [30, 11] width 60 height 23
drag, startPoint x: 69, startPoint y: 29, endPoint x: 62, endPoint y: 30, distance: 7.3
click at [69, 29] on link "Dashboard" at bounding box center [36, 30] width 73 height 15
click at [28, 31] on span "Dashboard" at bounding box center [34, 30] width 26 height 6
click at [63, 26] on link "Dashboard" at bounding box center [36, 30] width 73 height 15
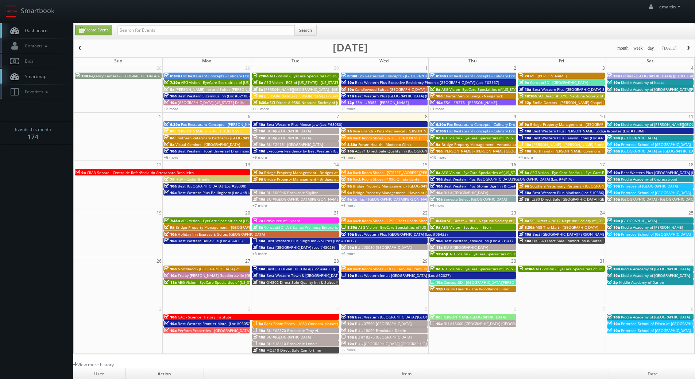
click at [178, 36] on div "Search" at bounding box center [216, 32] width 199 height 14
click at [176, 33] on input "text" at bounding box center [205, 30] width 177 height 10
type input "brian phillips"
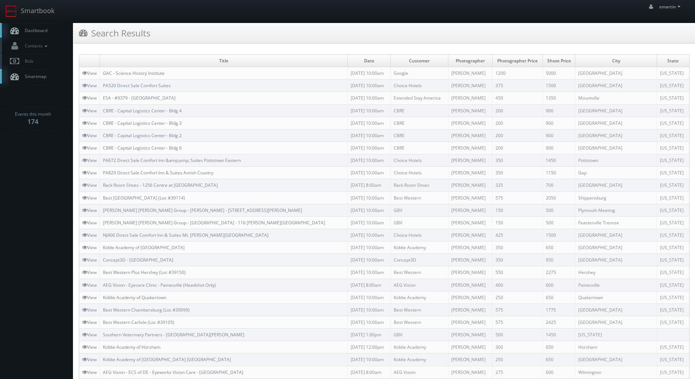
click at [348, 18] on div "emartin emartin Profile Logout" at bounding box center [347, 11] width 695 height 23
click at [50, 30] on link "Dashboard" at bounding box center [36, 30] width 73 height 15
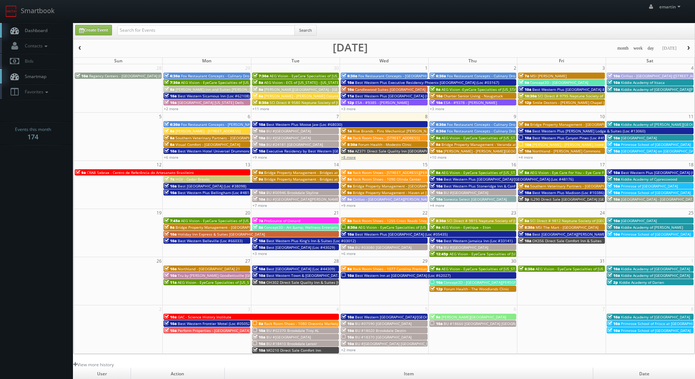
click at [346, 155] on link "+8 more" at bounding box center [348, 157] width 15 height 5
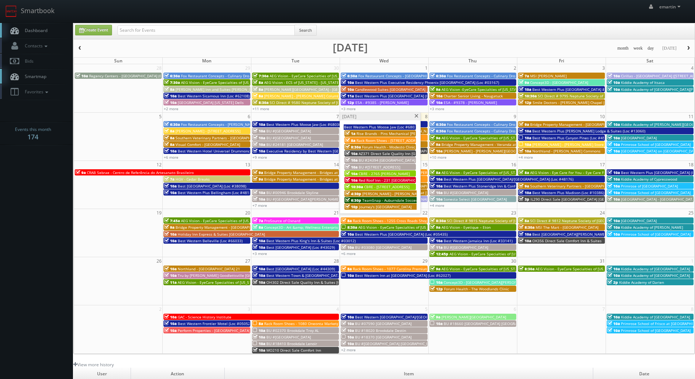
click at [378, 158] on span "BU #24394 Brookdale Potomac" at bounding box center [387, 160] width 57 height 5
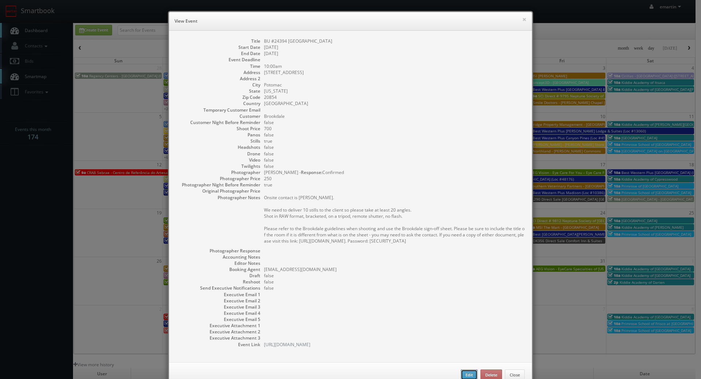
click at [463, 376] on button "Edit" at bounding box center [468, 375] width 17 height 11
type input "BU #24394 Brookdale Potomac"
type input "11215 Seven Locks Road"
type input "Potomac"
type input "20854"
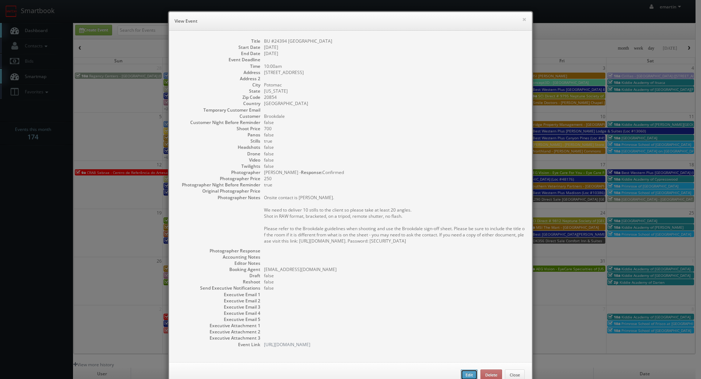
type input "700"
checkbox input "true"
type input "10/08/2025"
type input "10:00am"
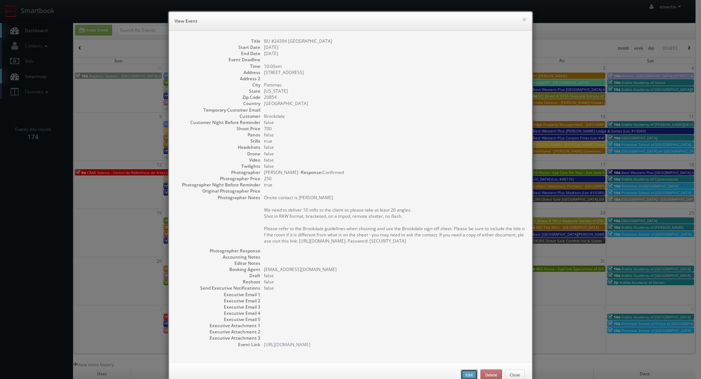
checkbox input "true"
type textarea "Onsite contact is Theodore Prokopis. We need to deliver 10 stills to the client…"
select select "[US_STATE]"
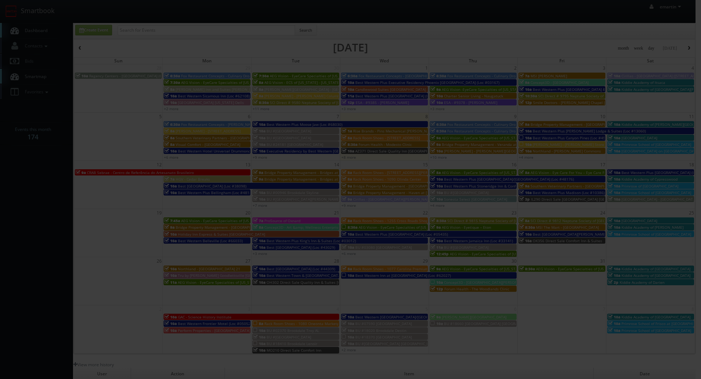
type input "700"
type input "250"
select select "fake56@mg.cs3calendar.com"
select select "nataliascrimgeour@gmail.com"
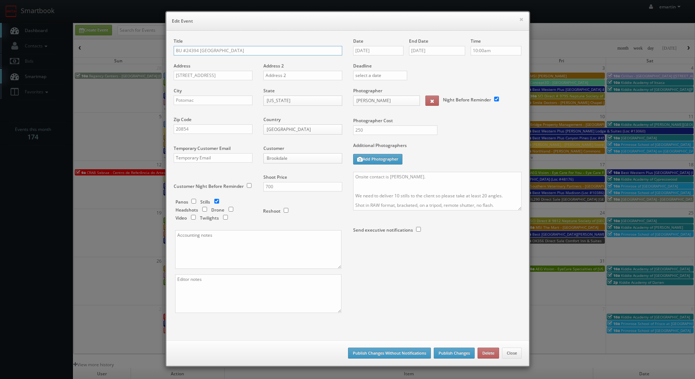
click at [177, 50] on input "BU #24394 Brookdale Potomac" at bounding box center [258, 50] width 169 height 9
click at [174, 50] on input "BU #24394 Brookdale Potomac" at bounding box center [258, 50] width 169 height 9
type input "*RESCHEDULING* BU #24394 [GEOGRAPHIC_DATA]"
click at [446, 352] on button "Publish Changes" at bounding box center [454, 353] width 41 height 11
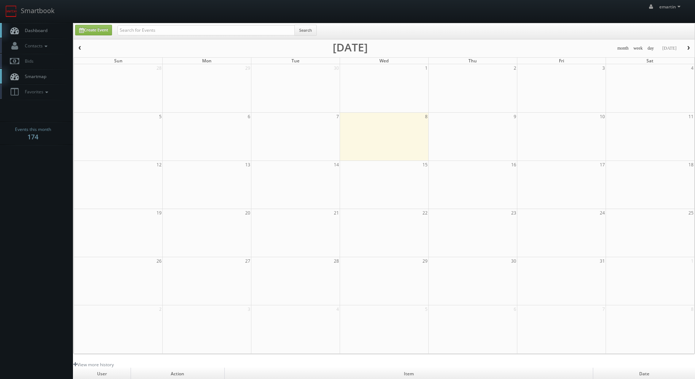
click at [45, 32] on span "Dashboard" at bounding box center [34, 30] width 26 height 6
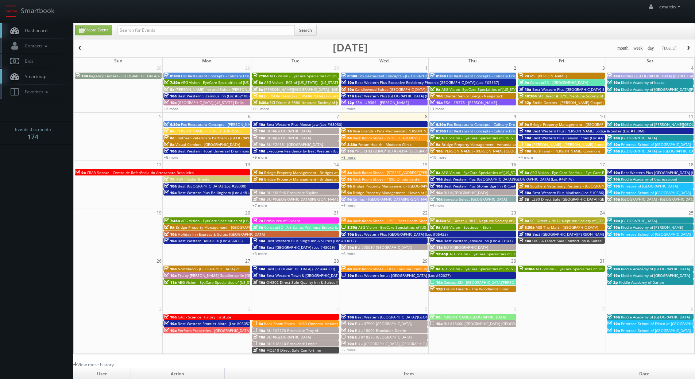
click at [348, 157] on link "+8 more" at bounding box center [348, 157] width 15 height 5
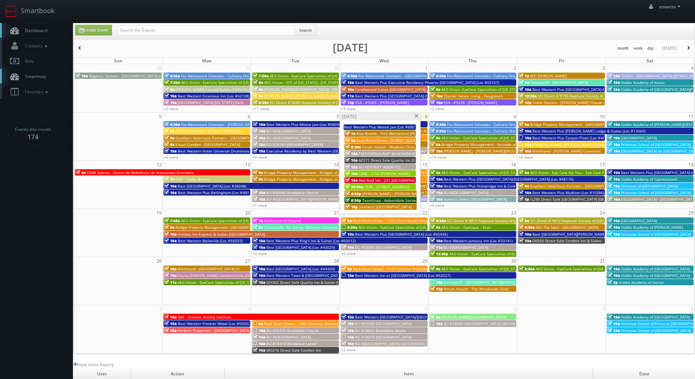
click at [416, 116] on span at bounding box center [416, 116] width 5 height 4
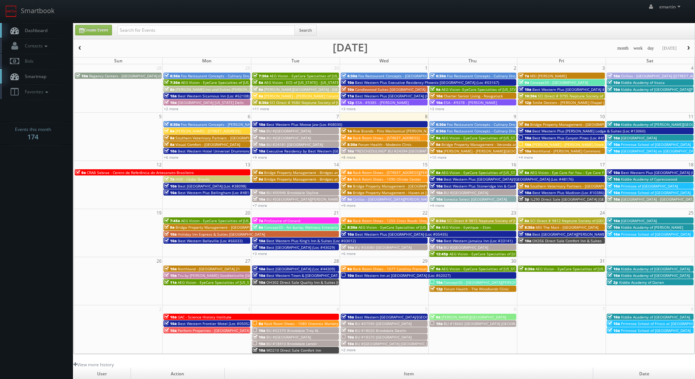
click at [35, 35] on link "Dashboard" at bounding box center [36, 30] width 73 height 15
click at [46, 24] on link "Dashboard" at bounding box center [36, 30] width 73 height 15
click at [35, 203] on body "Smartbook Toggle Side Navigation Toggle Top Navigation emartin emartin Profile …" at bounding box center [347, 252] width 695 height 505
click at [350, 158] on link "+8 more" at bounding box center [348, 157] width 15 height 5
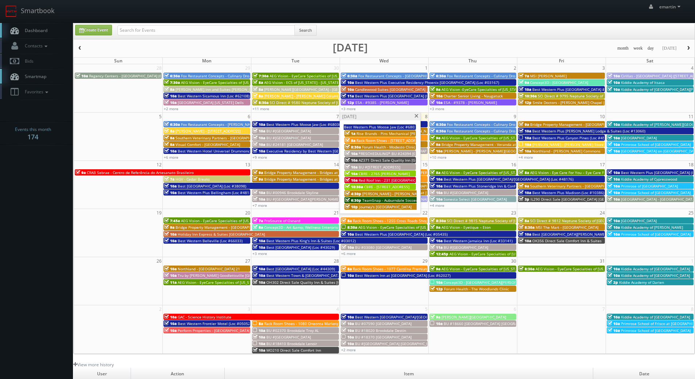
click at [415, 115] on span at bounding box center [416, 116] width 5 height 4
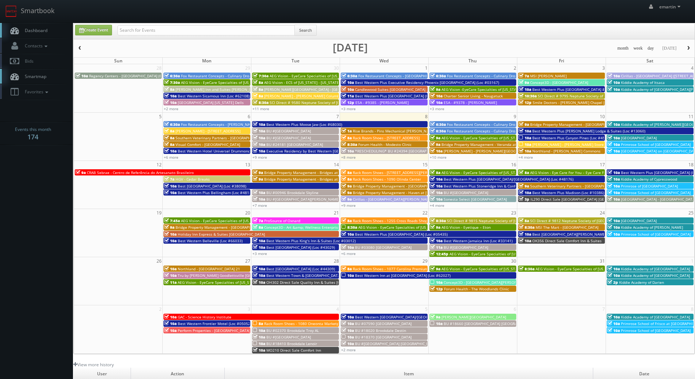
click at [40, 28] on span "Dashboard" at bounding box center [34, 30] width 26 height 6
